Goal: Task Accomplishment & Management: Manage account settings

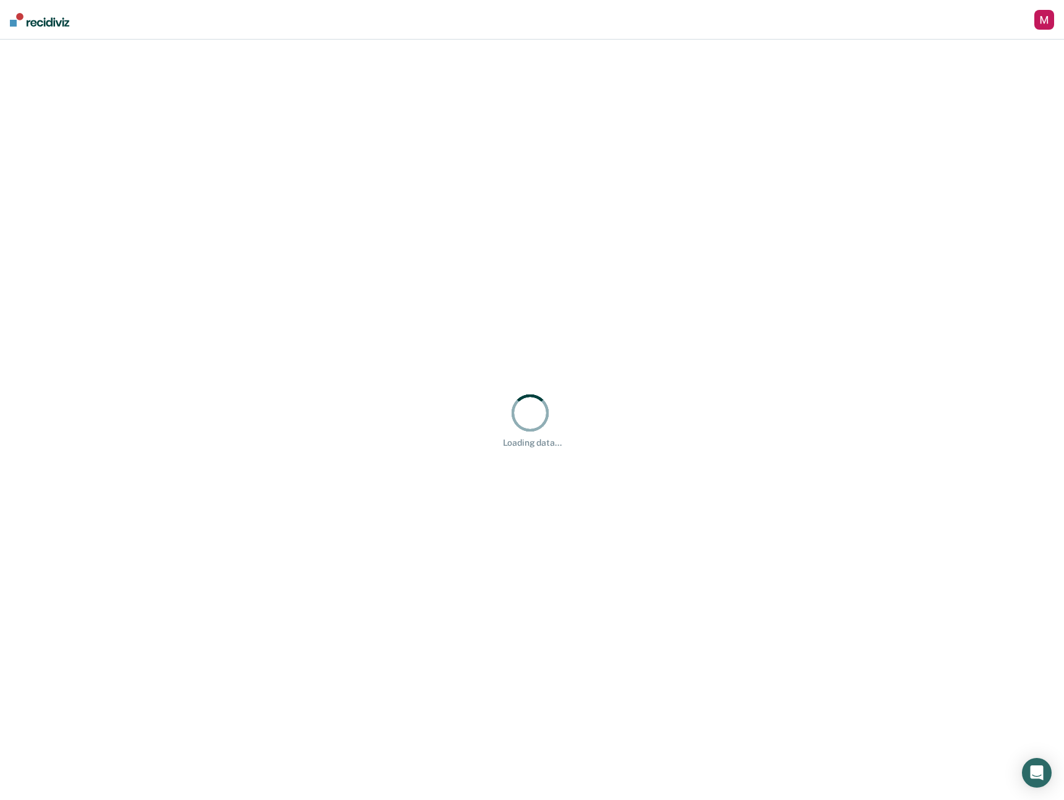
click at [1039, 21] on div "button" at bounding box center [1044, 20] width 20 height 20
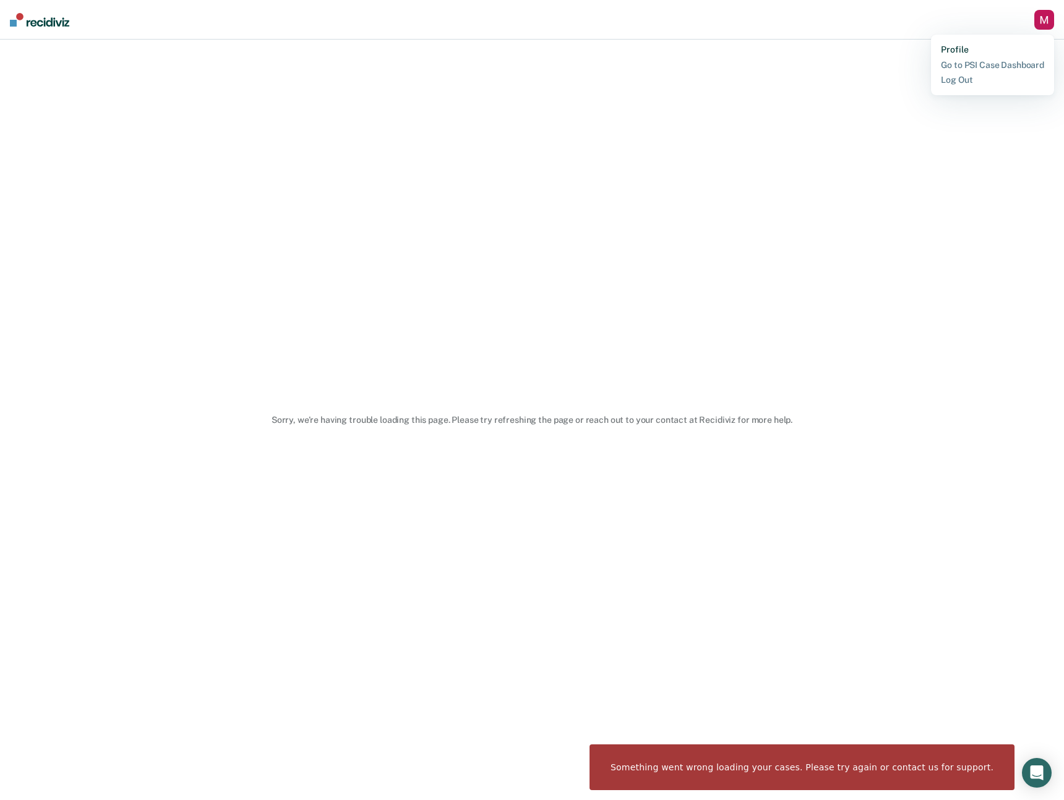
click at [955, 45] on link "Profile" at bounding box center [992, 50] width 103 height 11
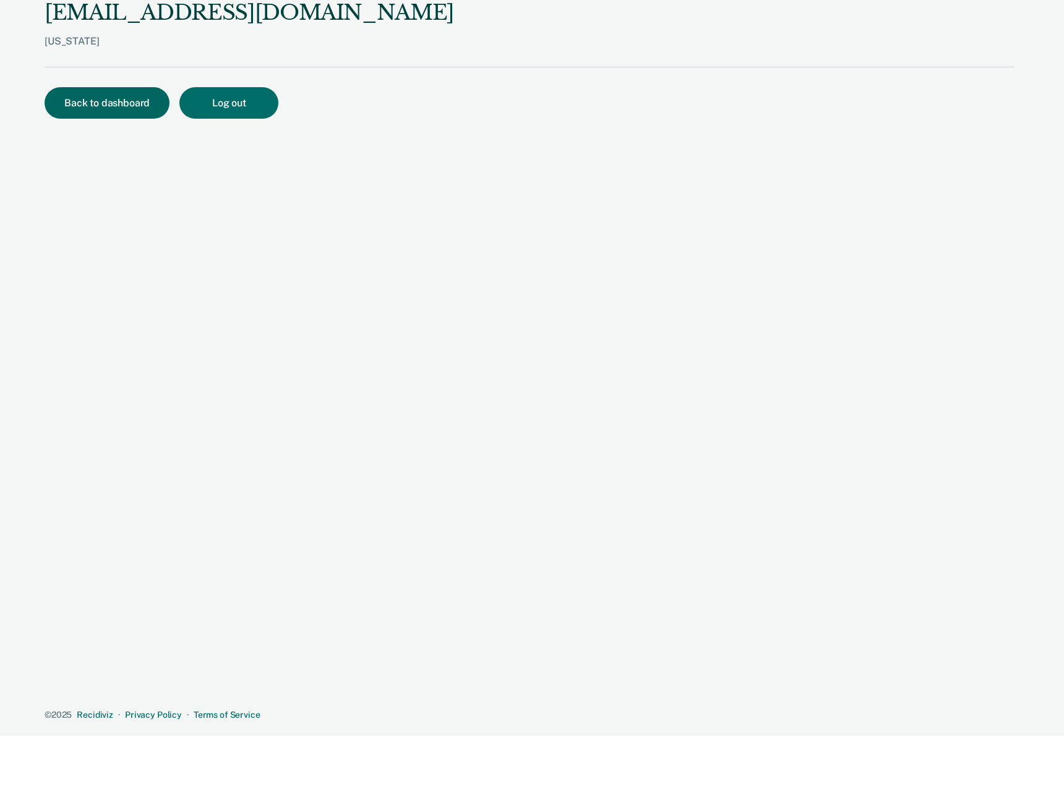
click at [130, 105] on button "Back to dashboard" at bounding box center [107, 103] width 125 height 32
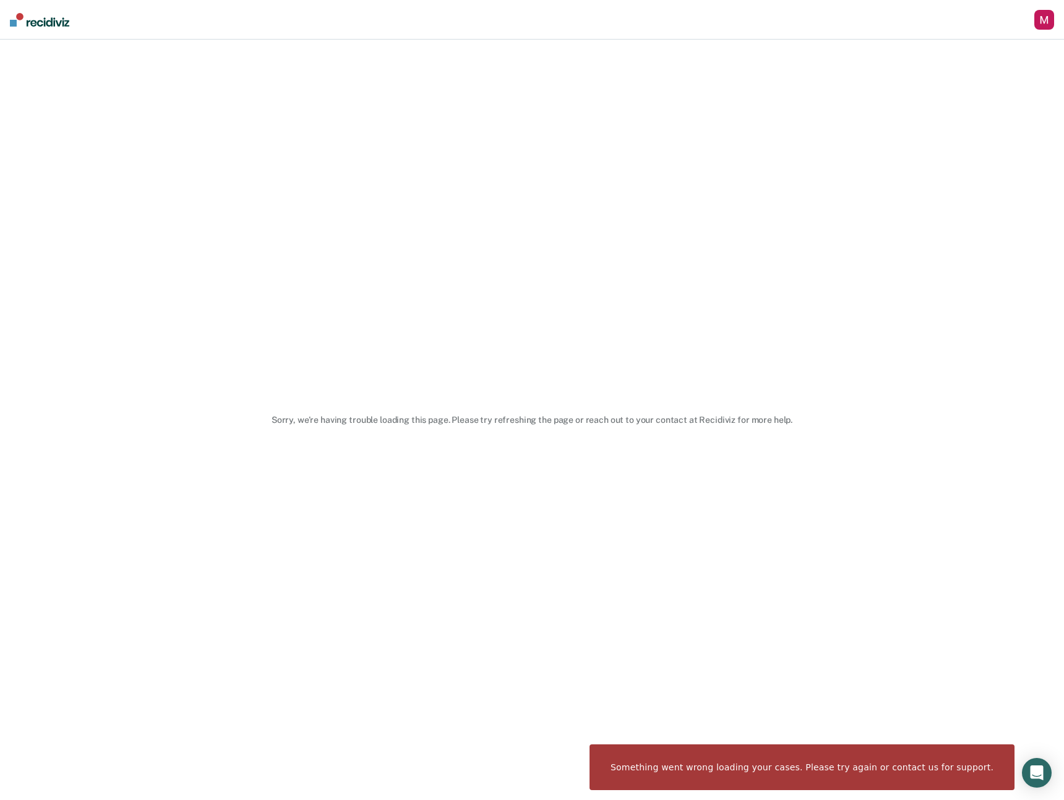
click at [49, 14] on img at bounding box center [39, 20] width 59 height 14
click at [1046, 24] on div "button" at bounding box center [1044, 20] width 20 height 20
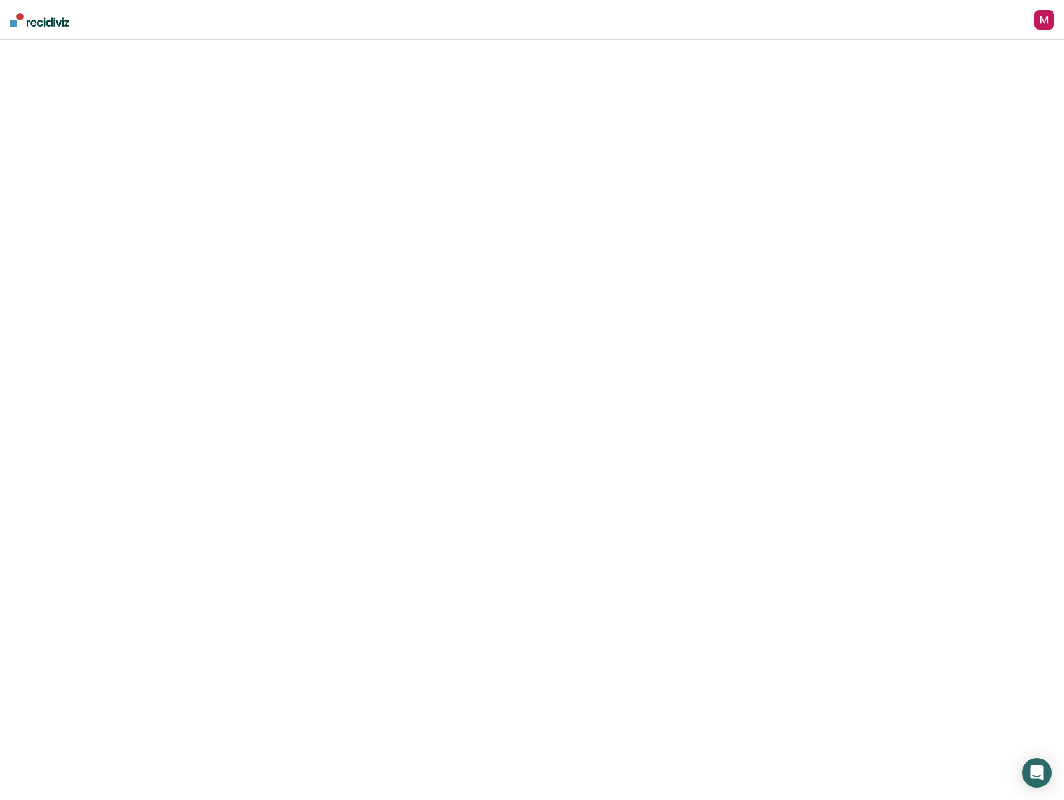
click at [580, 408] on main at bounding box center [532, 420] width 1064 height 761
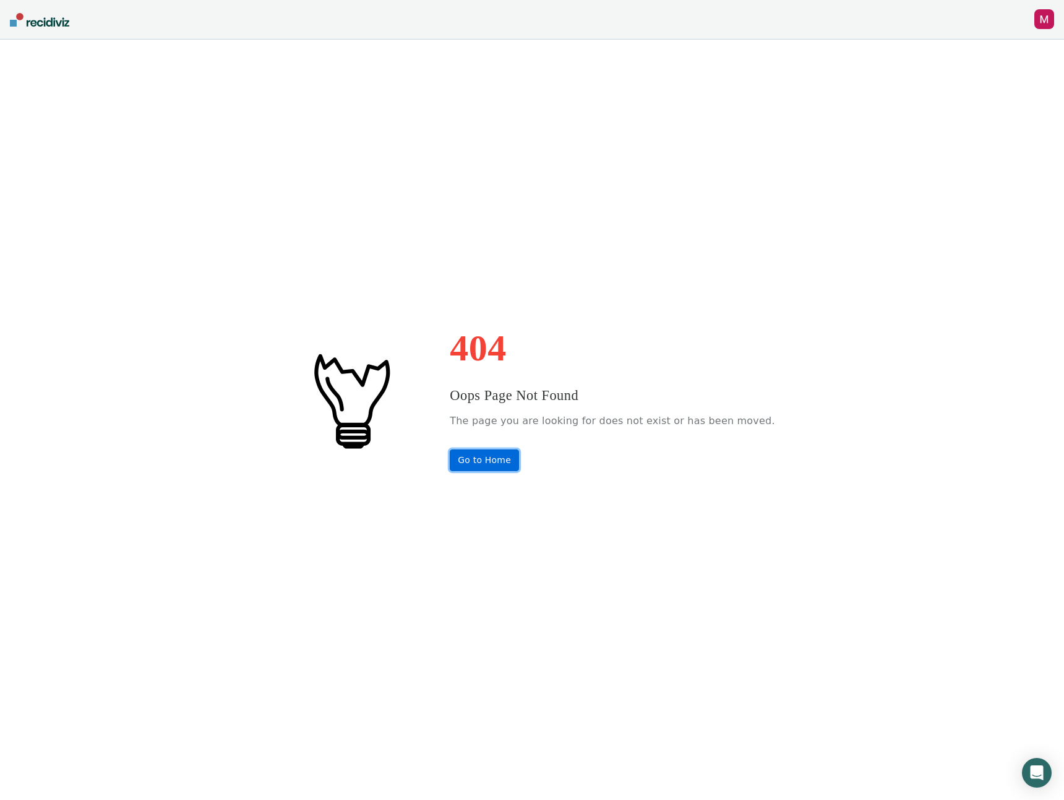
click at [503, 453] on link "Go to Home" at bounding box center [484, 461] width 69 height 22
click at [1048, 31] on div "Profile How it works Log Out" at bounding box center [1044, 20] width 20 height 23
click at [1048, 25] on div "button" at bounding box center [1044, 19] width 20 height 20
click at [958, 46] on link "Profile" at bounding box center [994, 50] width 100 height 11
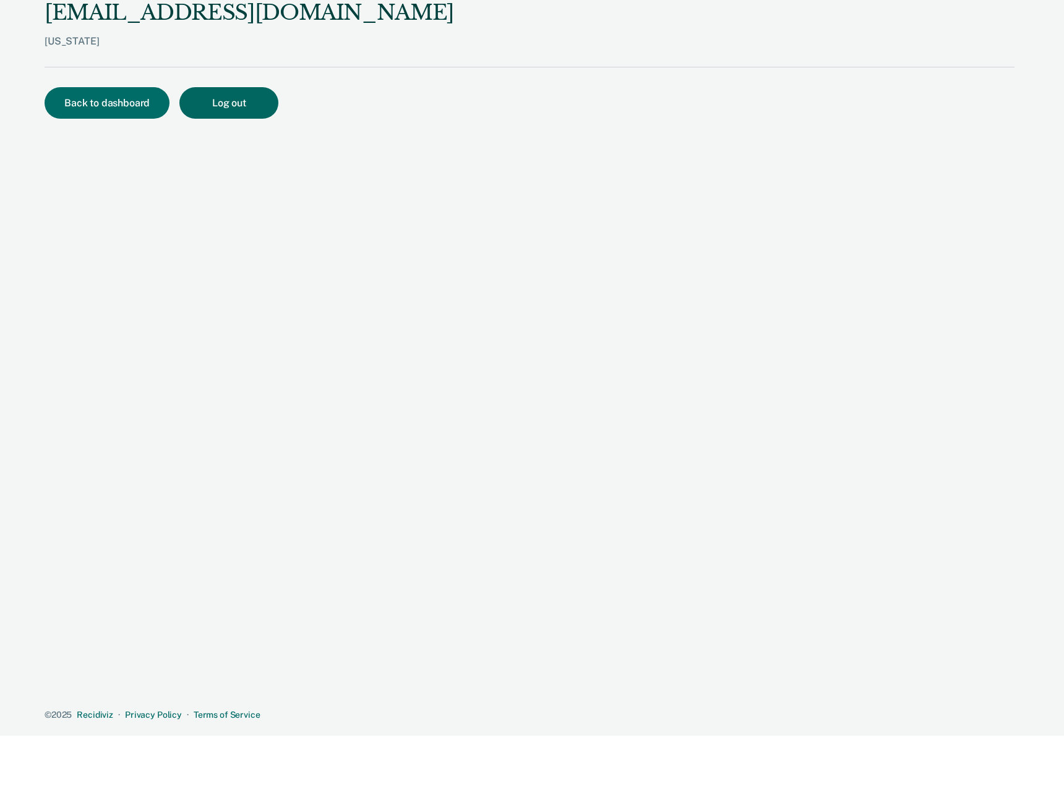
click at [224, 95] on button "Log out" at bounding box center [228, 103] width 99 height 32
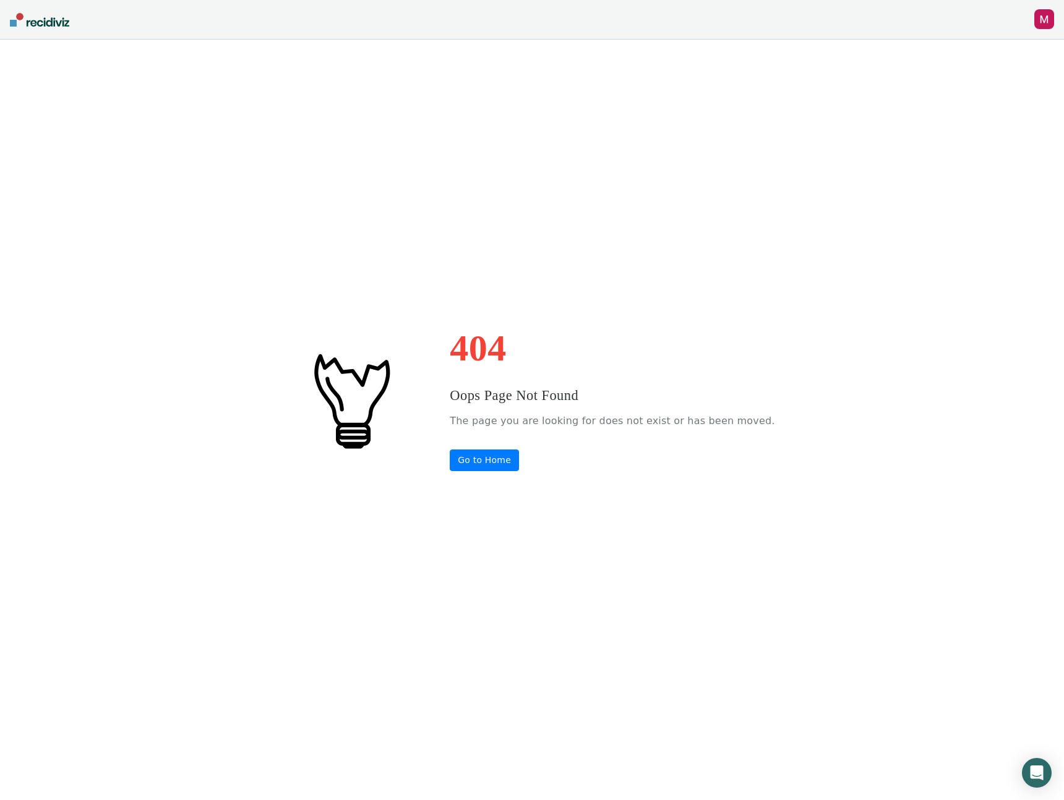
click at [1042, 17] on div "button" at bounding box center [1044, 19] width 20 height 20
click at [958, 51] on link "Profile" at bounding box center [994, 50] width 100 height 11
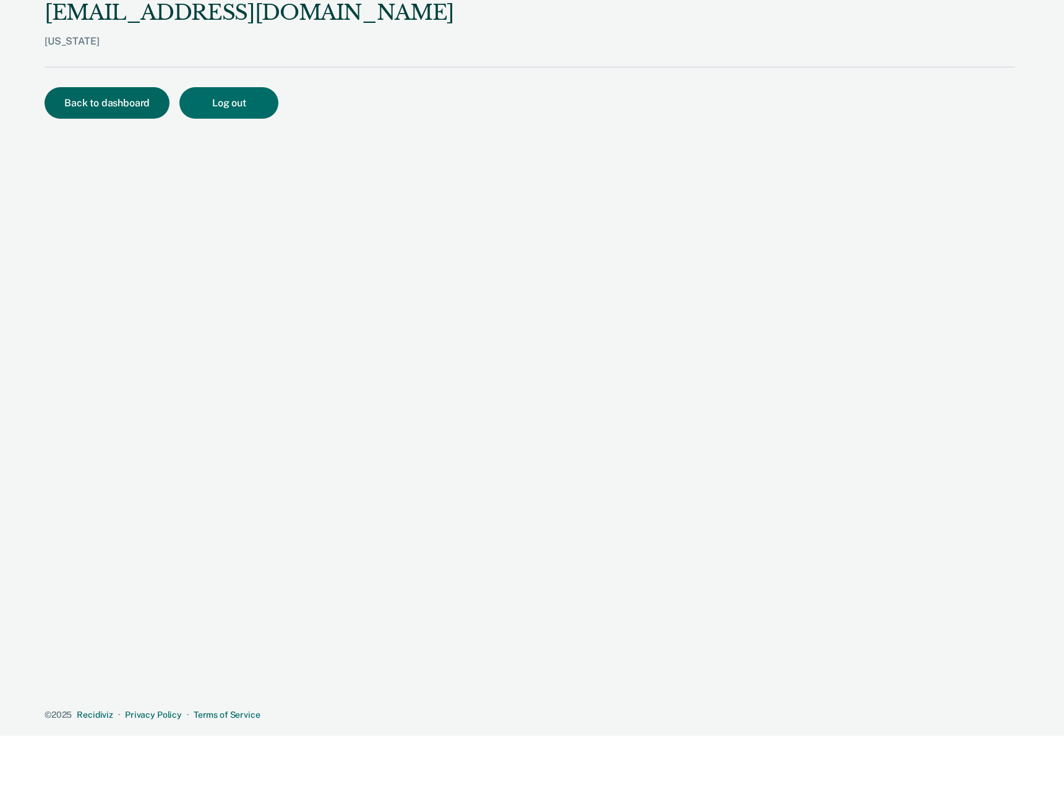
click at [109, 110] on button "Back to dashboard" at bounding box center [107, 103] width 125 height 32
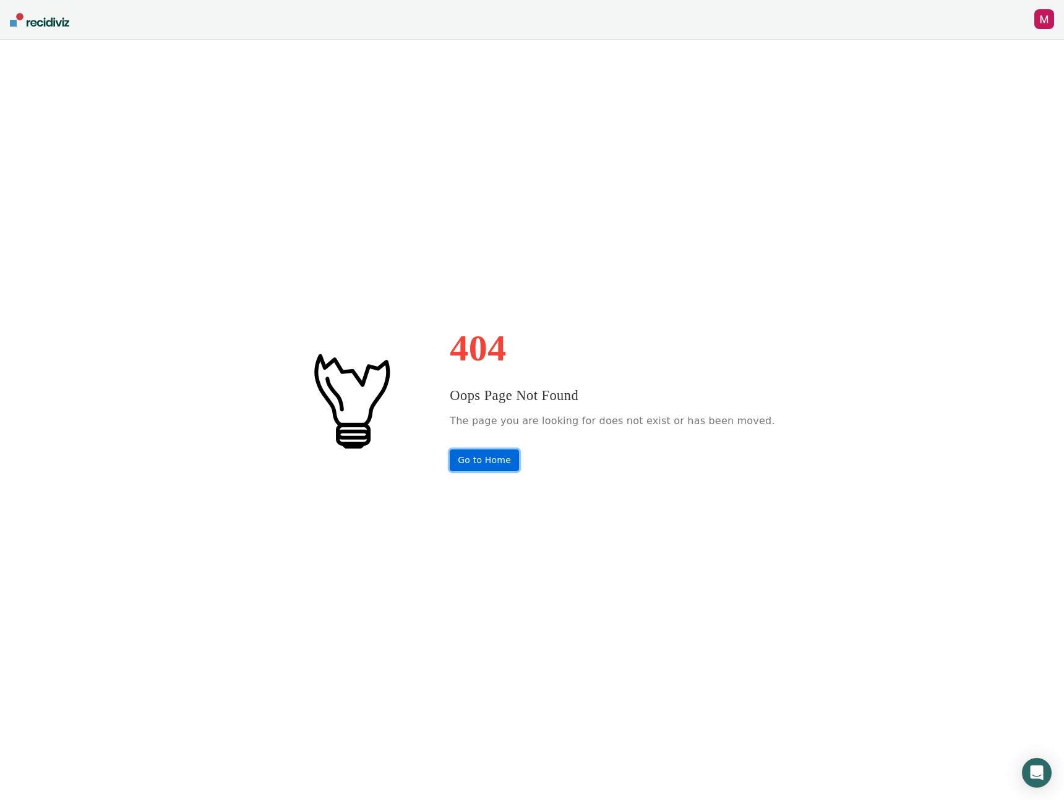
click at [501, 456] on link "Go to Home" at bounding box center [484, 461] width 69 height 22
click at [1041, 20] on div "button" at bounding box center [1044, 19] width 20 height 20
click at [956, 48] on link "Profile" at bounding box center [994, 50] width 100 height 11
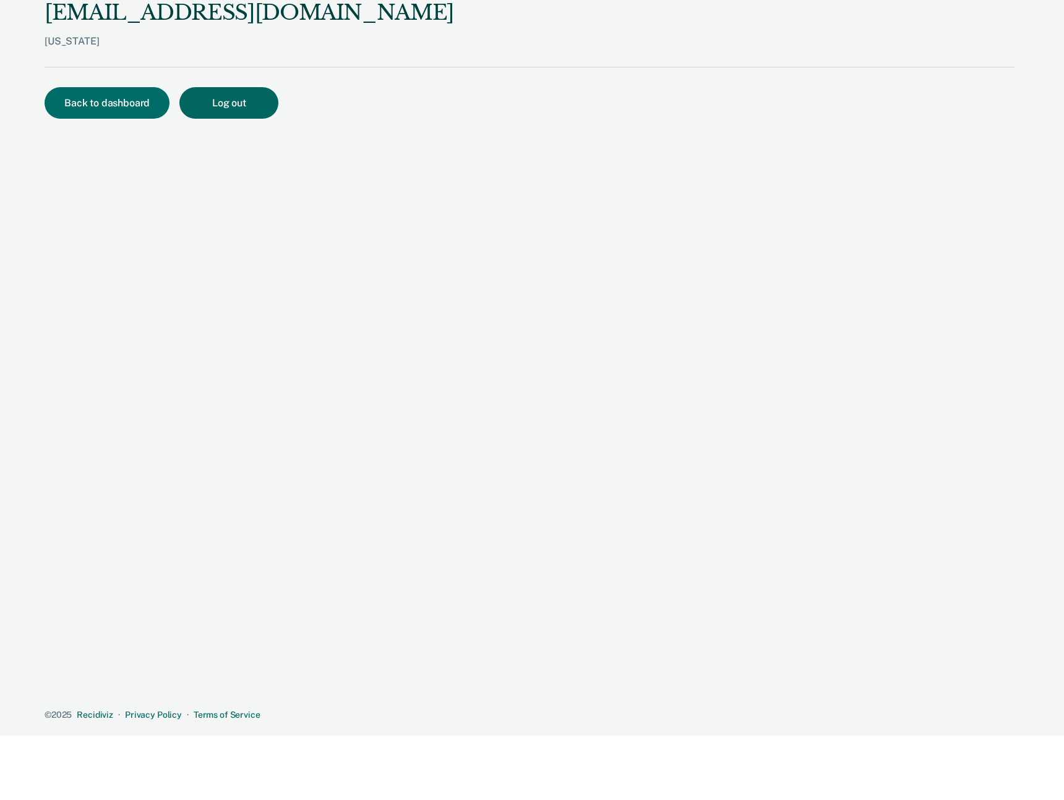
click at [255, 95] on button "Log out" at bounding box center [228, 103] width 99 height 32
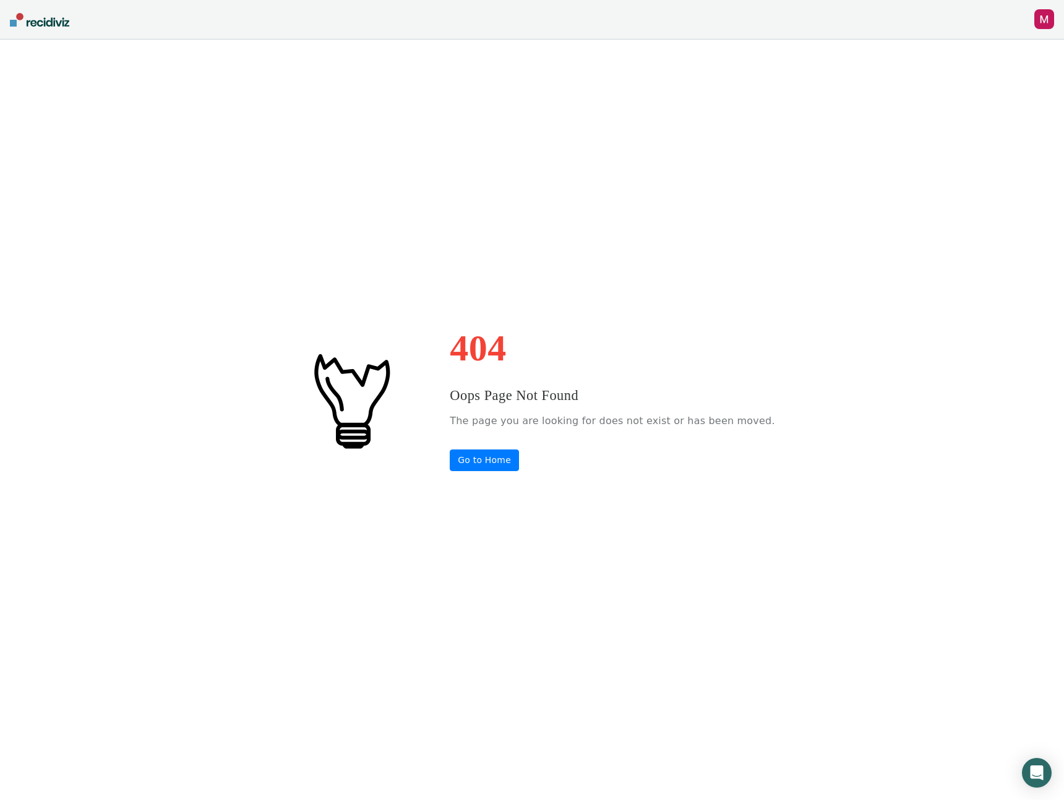
click at [1039, 24] on div "button" at bounding box center [1044, 19] width 20 height 20
click at [946, 51] on link "Profile" at bounding box center [994, 50] width 100 height 11
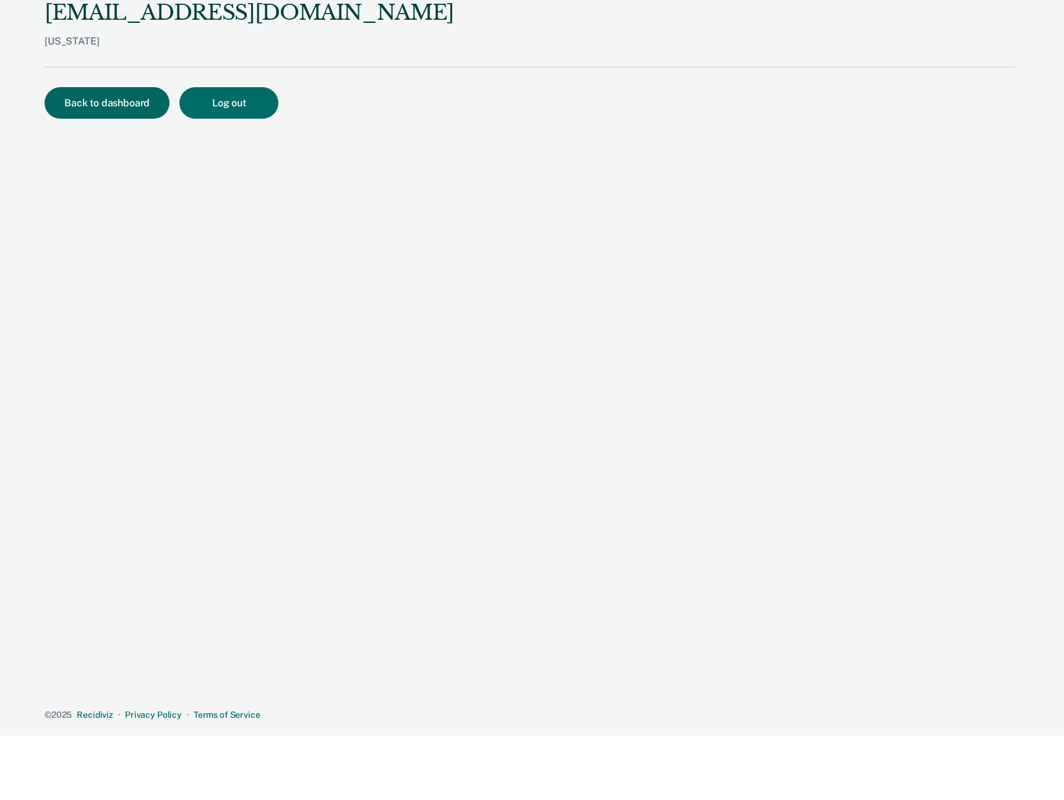
click at [111, 108] on button "Back to dashboard" at bounding box center [107, 103] width 125 height 32
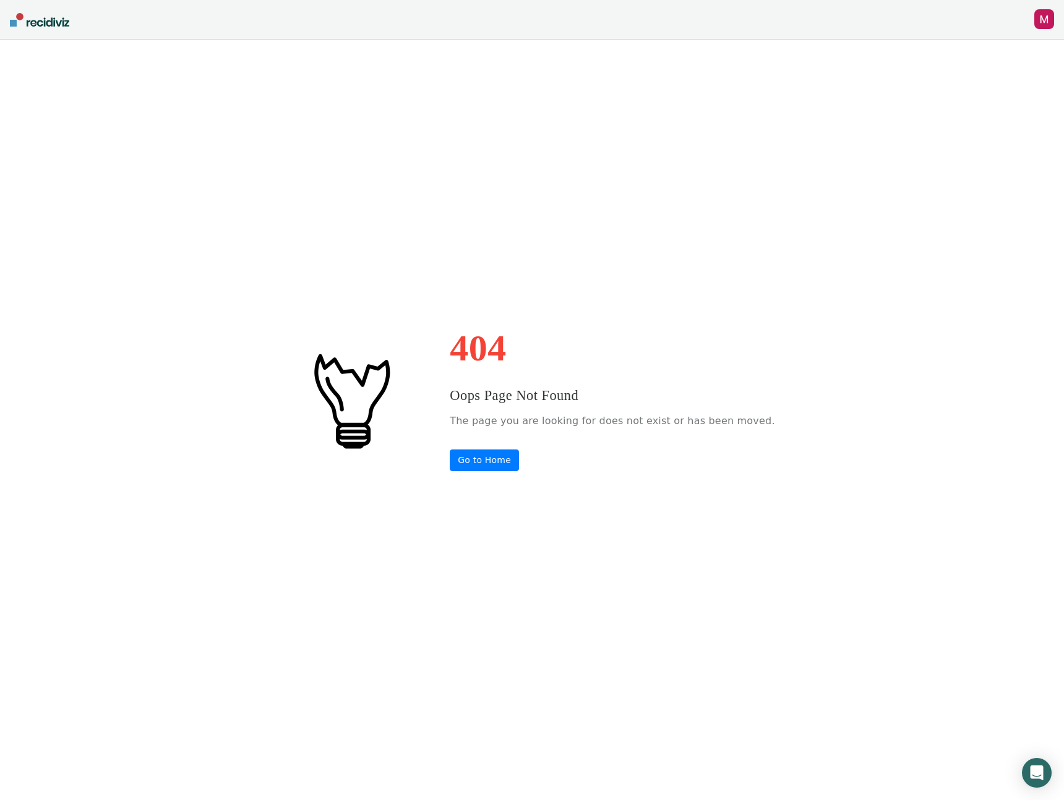
click at [380, 115] on div "404 Oops Page Not Found The page you are looking for does not exist or has been…" at bounding box center [532, 400] width 1064 height 800
click at [1045, 16] on div "button" at bounding box center [1044, 19] width 20 height 20
click at [954, 49] on link "Profile" at bounding box center [994, 50] width 100 height 11
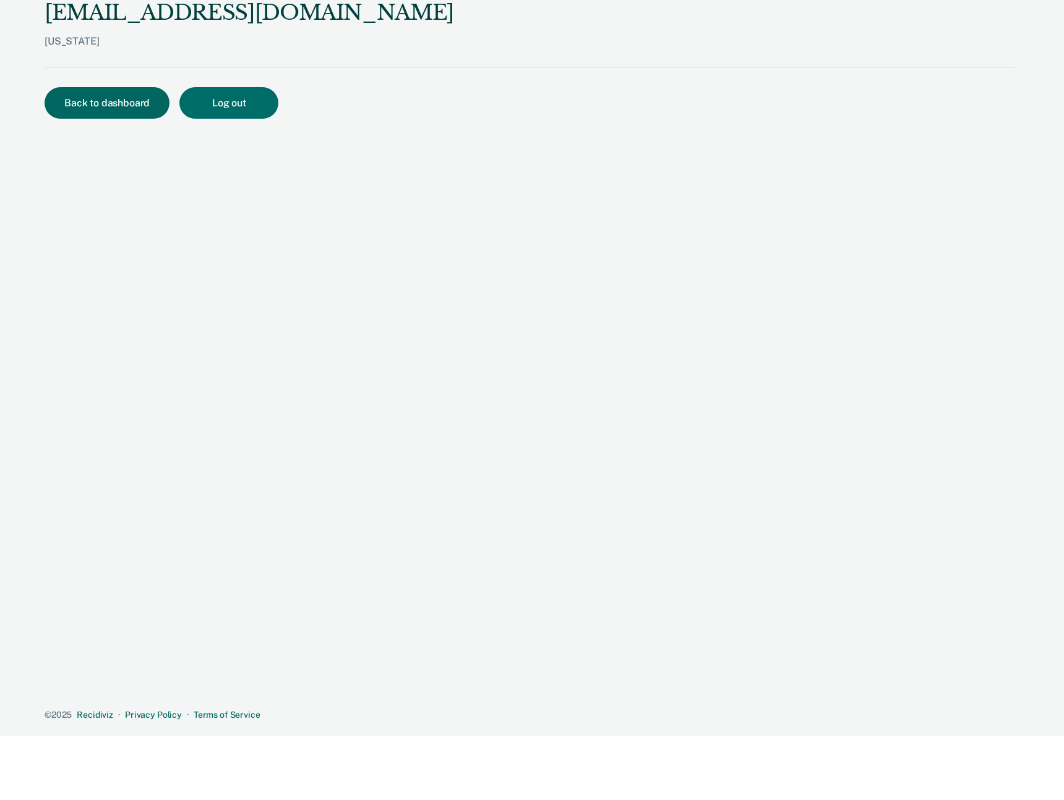
click at [148, 111] on button "Back to dashboard" at bounding box center [107, 103] width 125 height 32
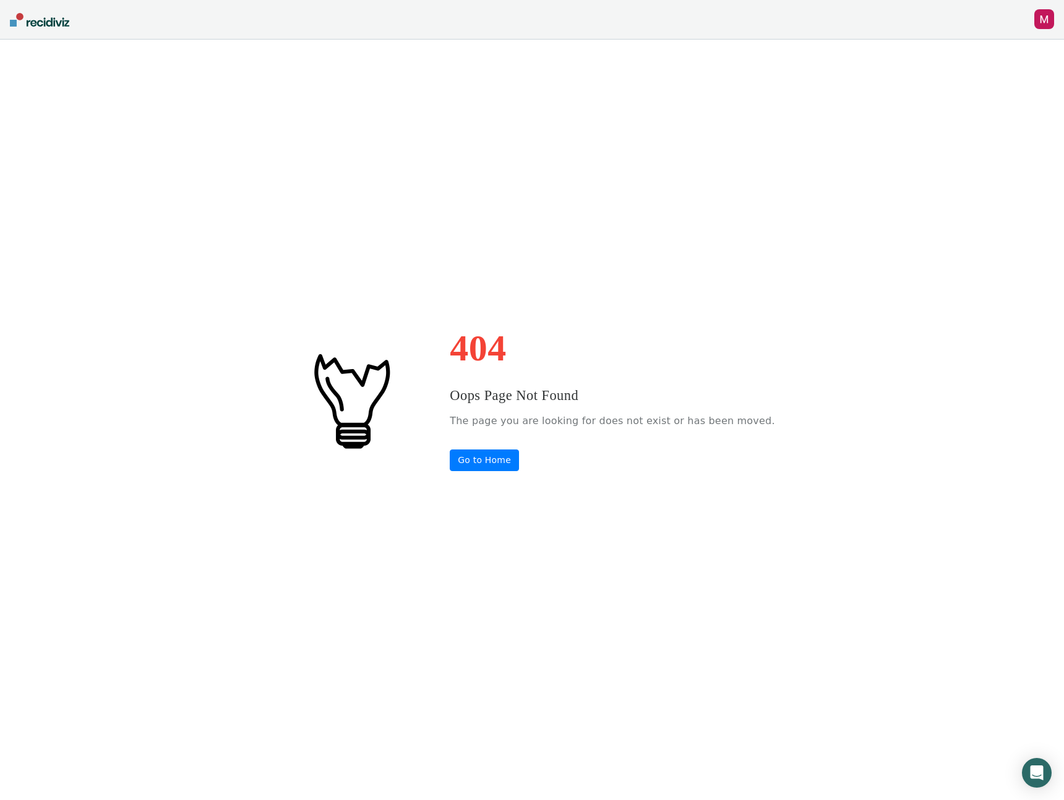
click at [48, 20] on img at bounding box center [39, 20] width 59 height 14
click at [519, 456] on link "Go to Home" at bounding box center [484, 461] width 69 height 22
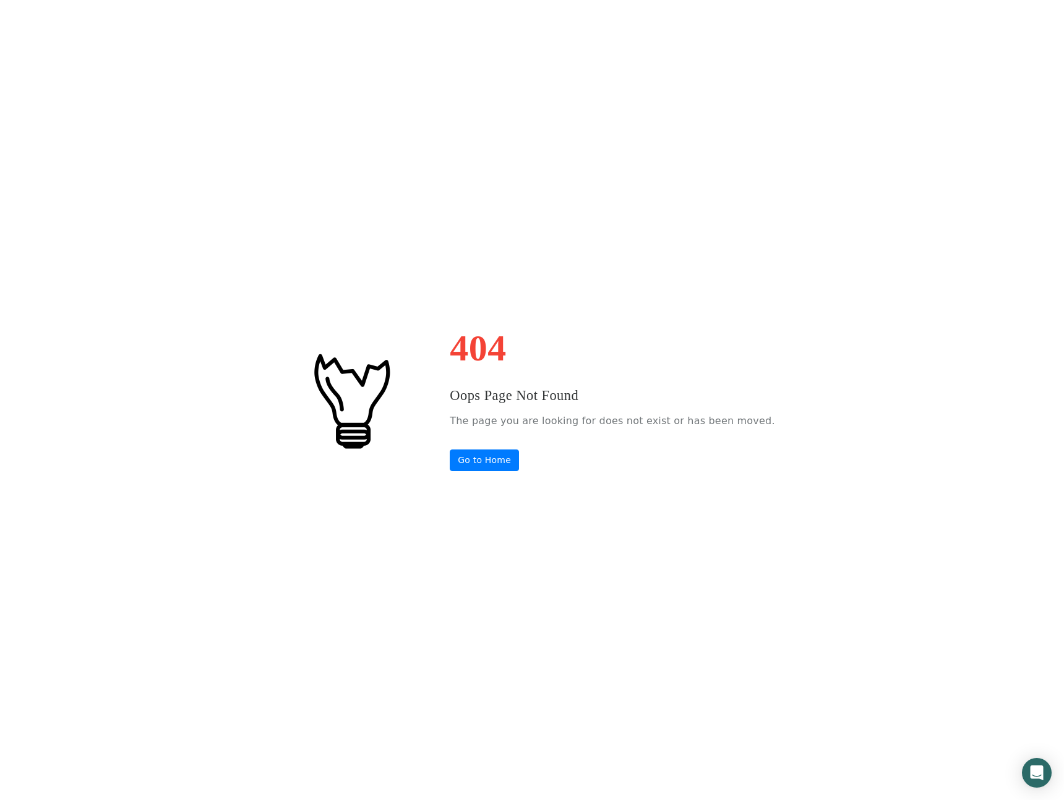
click at [608, 267] on div "404 Oops Page Not Found The page you are looking for does not exist or has been…" at bounding box center [532, 400] width 1064 height 800
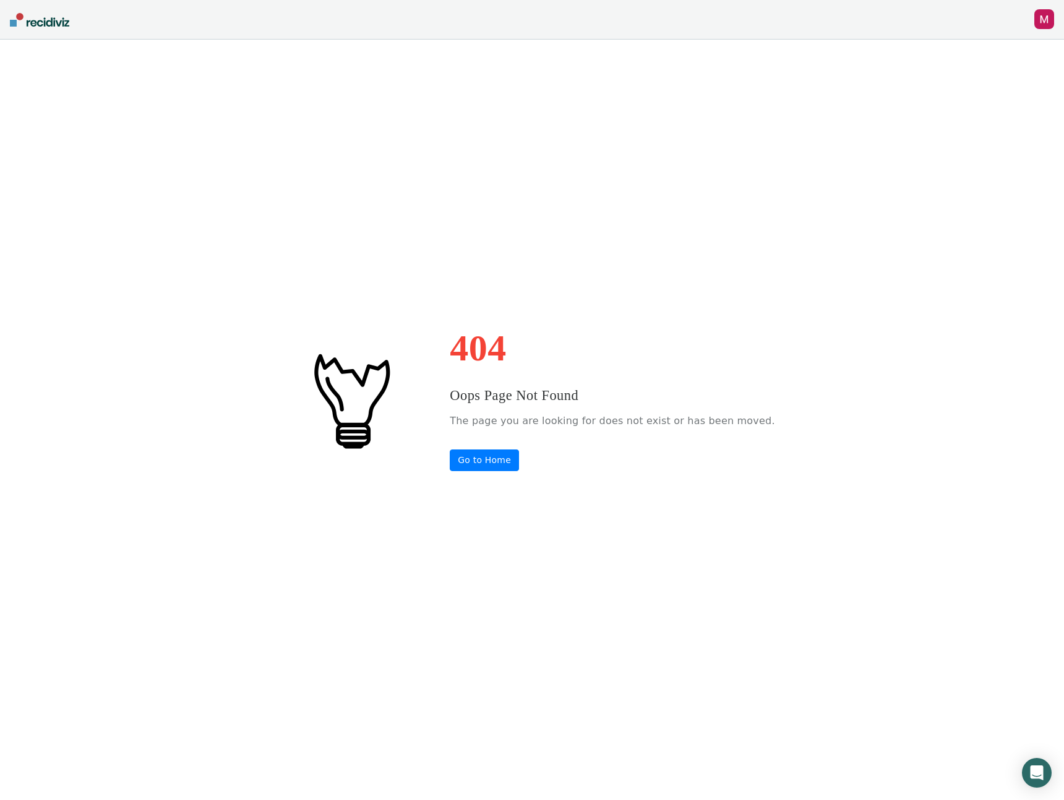
click at [770, 14] on div "button" at bounding box center [1044, 19] width 20 height 20
click at [770, 47] on link "Profile" at bounding box center [994, 50] width 100 height 11
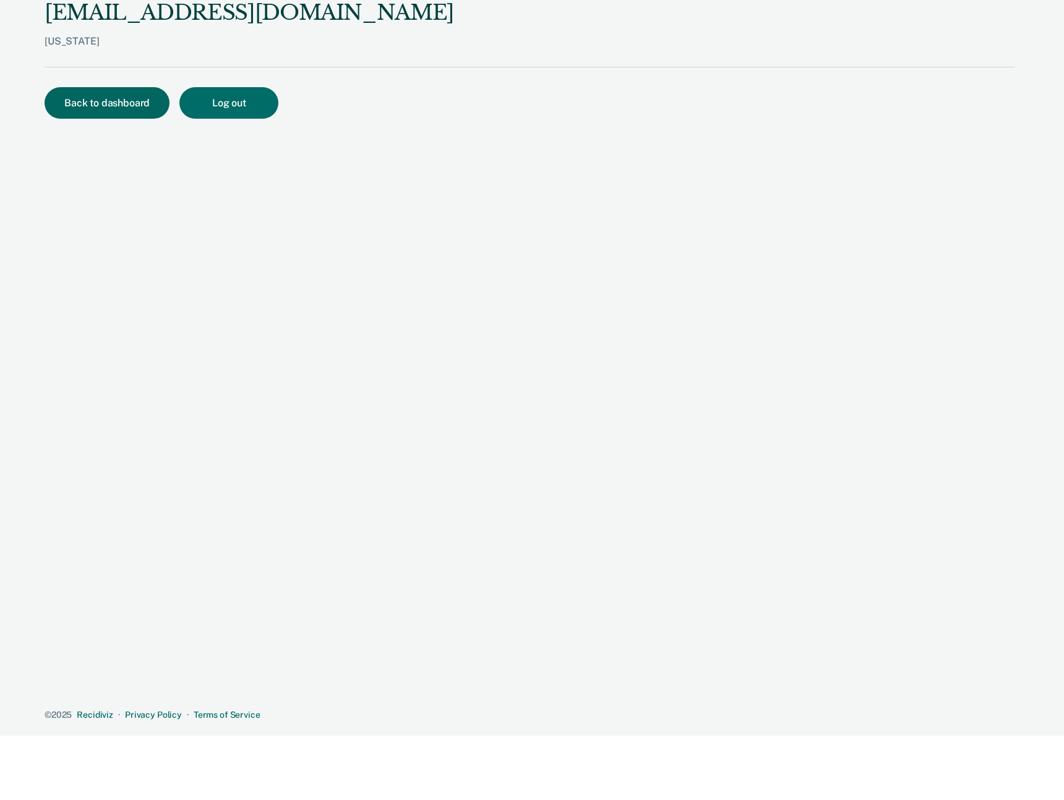
click at [134, 100] on button "Back to dashboard" at bounding box center [107, 103] width 125 height 32
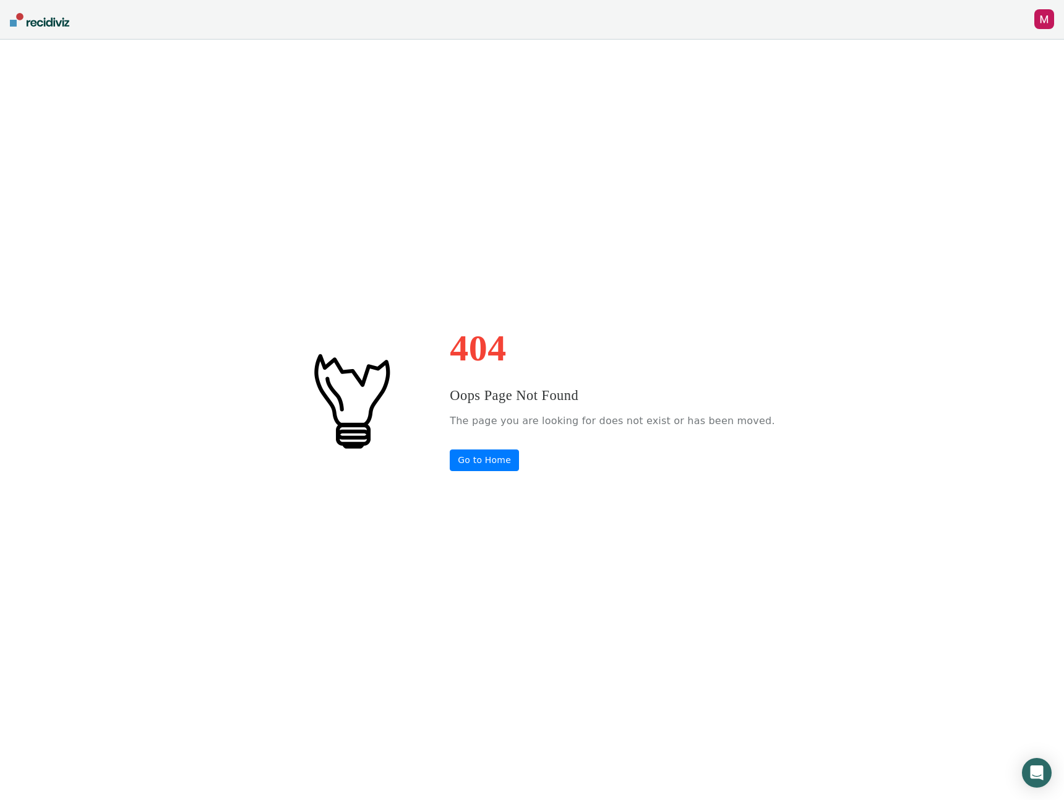
click at [770, 14] on div "button" at bounding box center [1044, 19] width 20 height 20
click at [770, 54] on link "Profile" at bounding box center [994, 50] width 100 height 11
